Goal: Task Accomplishment & Management: Use online tool/utility

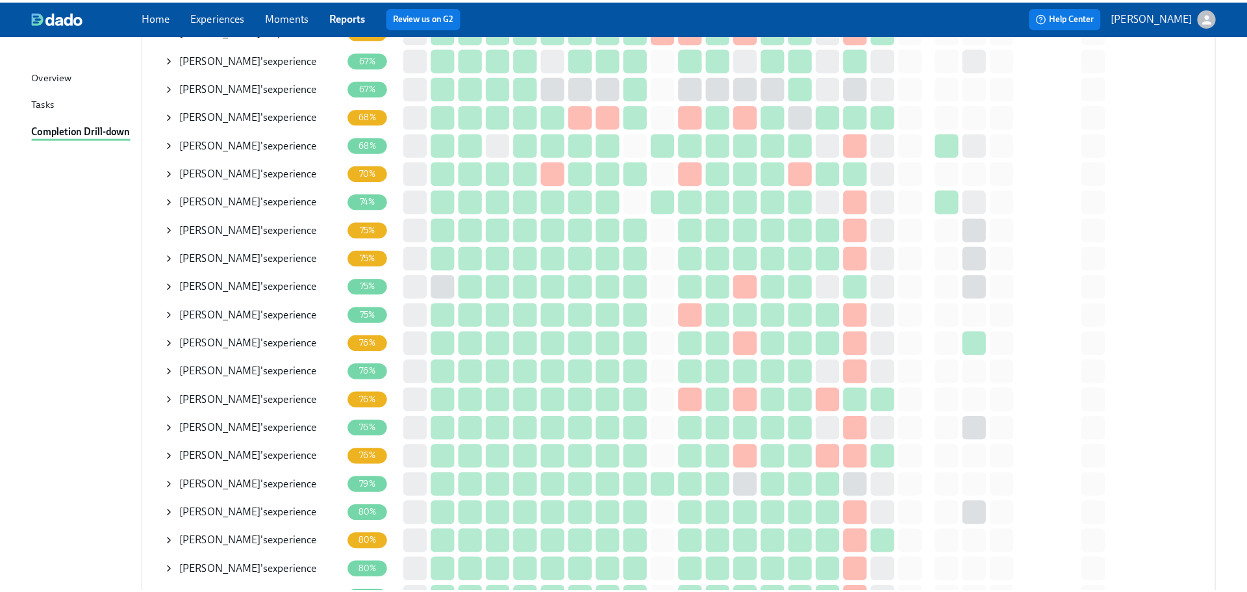
scroll to position [520, 0]
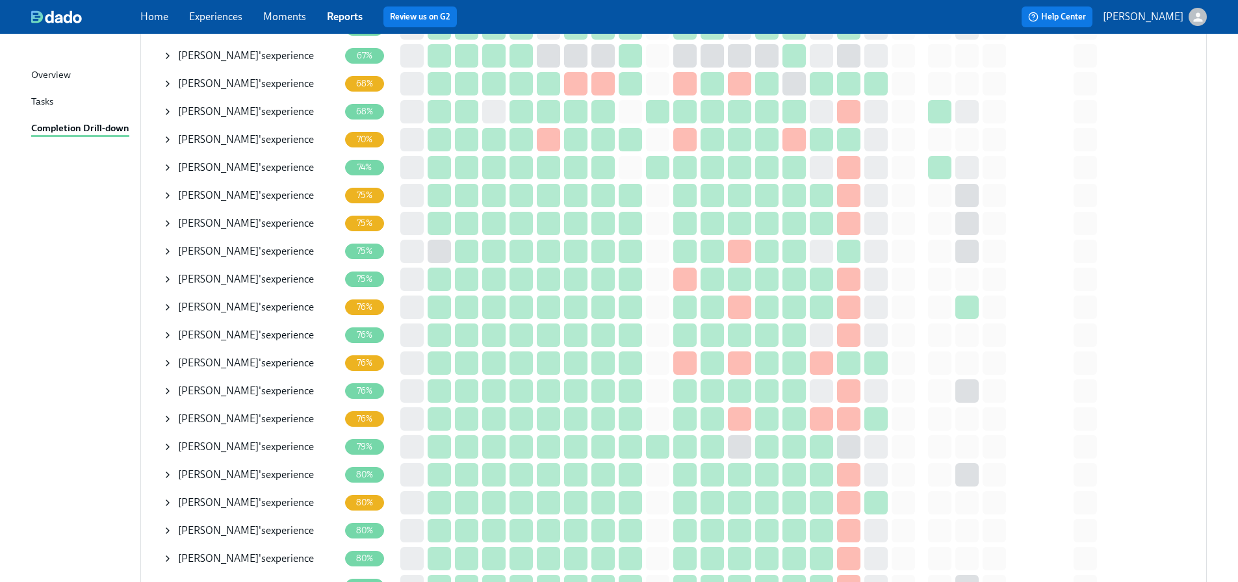
click at [170, 362] on icon at bounding box center [167, 363] width 10 height 10
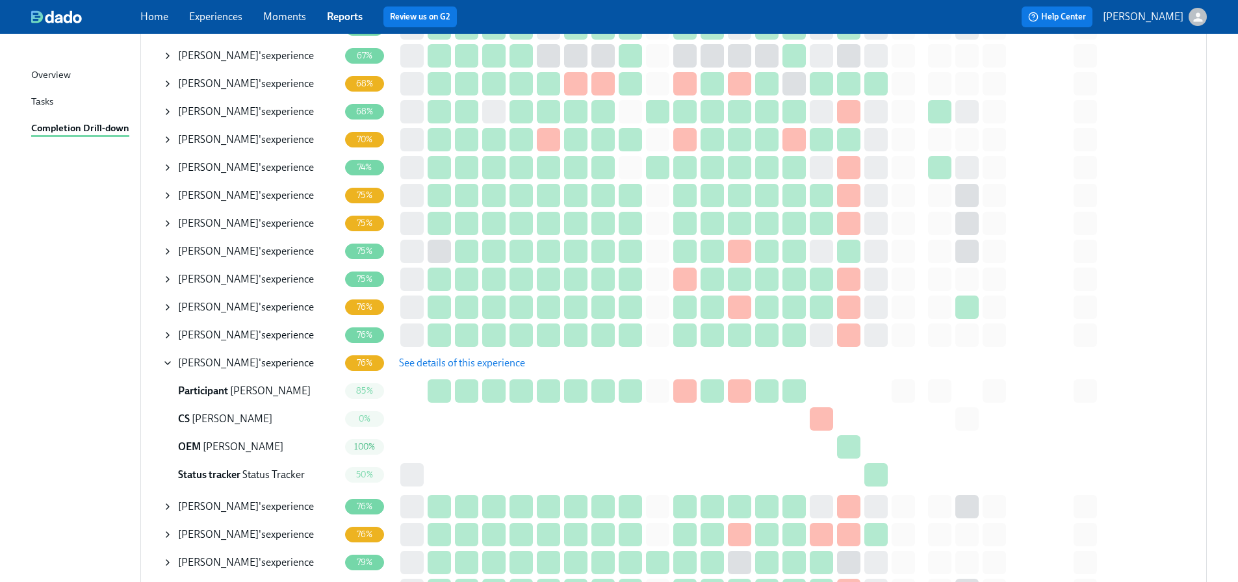
click at [405, 366] on span "See details of this experience" at bounding box center [462, 363] width 126 height 13
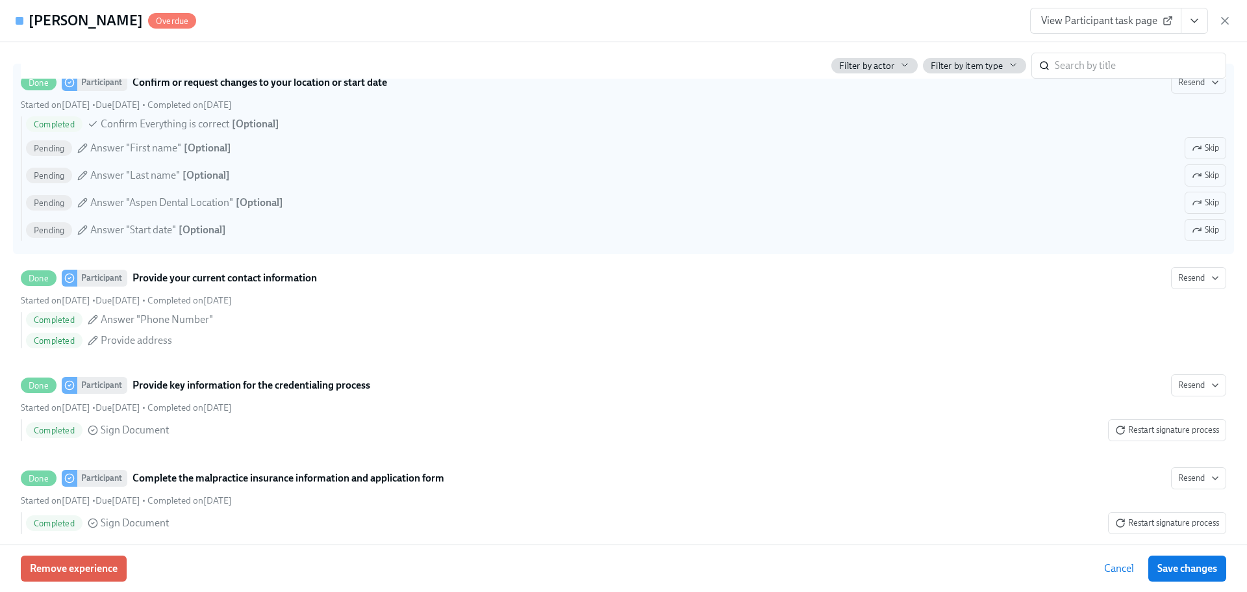
scroll to position [1234, 0]
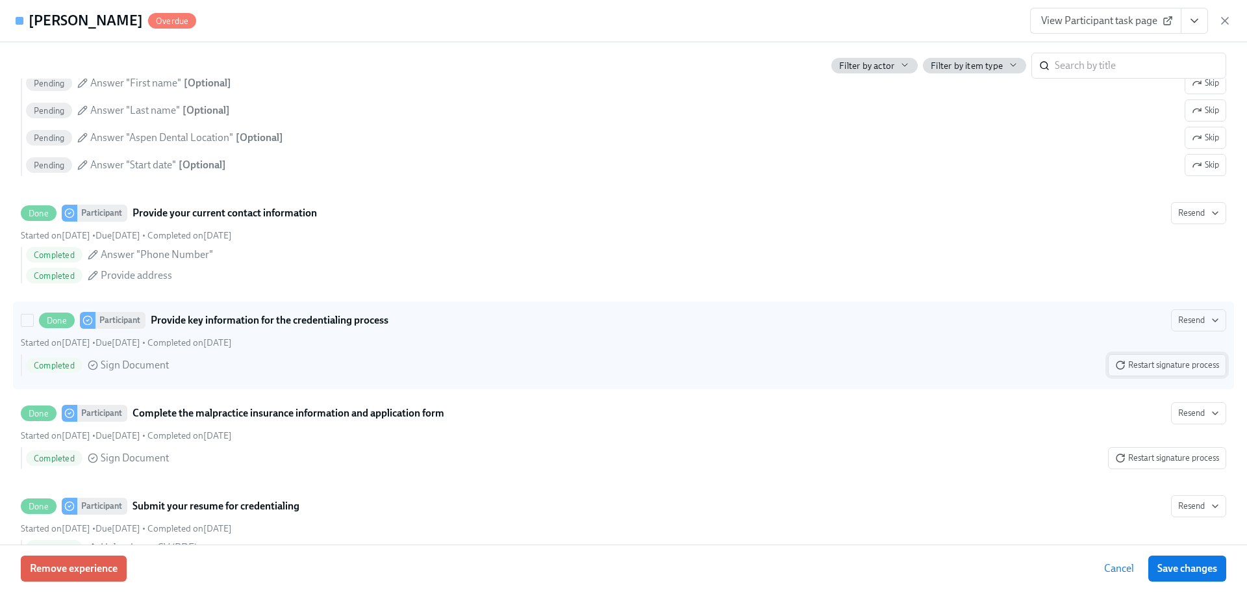
click at [1172, 370] on span "Restart signature process" at bounding box center [1167, 365] width 104 height 13
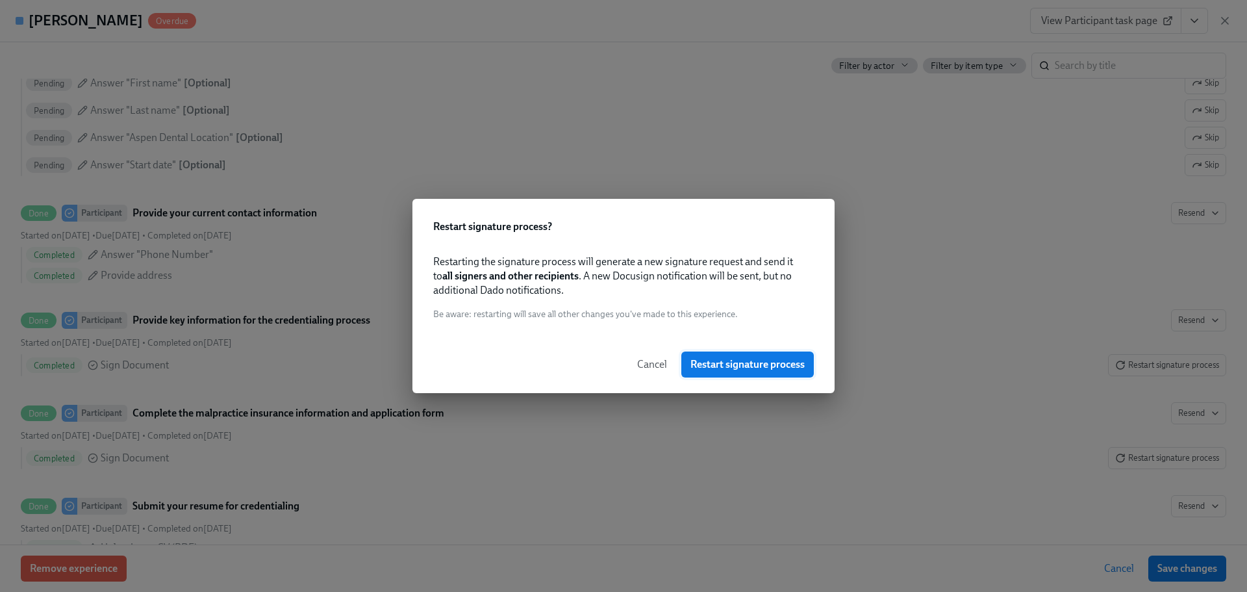
click at [711, 366] on span "Restart signature process" at bounding box center [748, 364] width 114 height 13
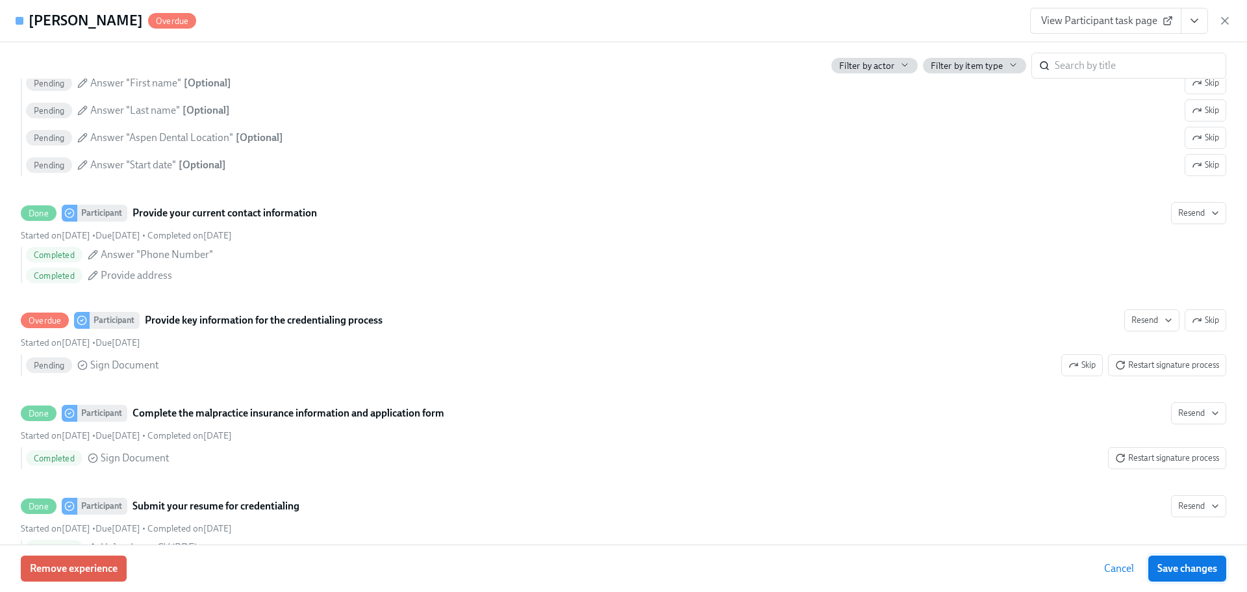
click at [1185, 566] on span "Save changes" at bounding box center [1188, 568] width 60 height 13
